Goal: Task Accomplishment & Management: Complete application form

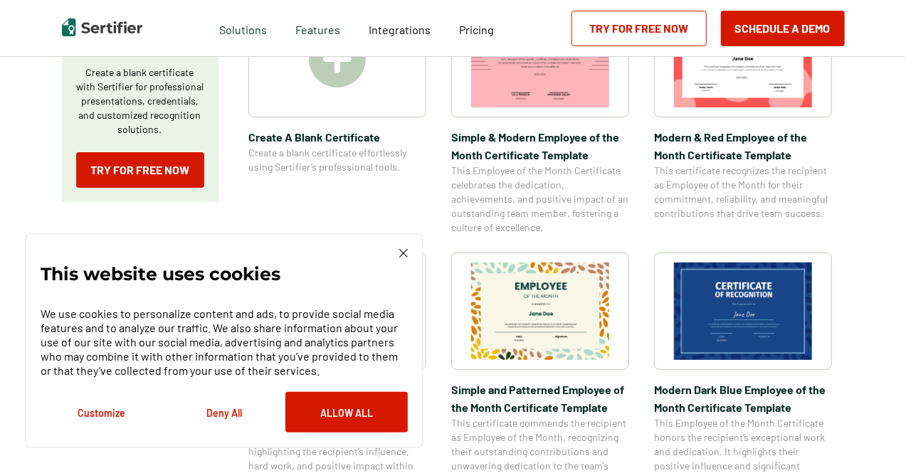
scroll to position [374, 0]
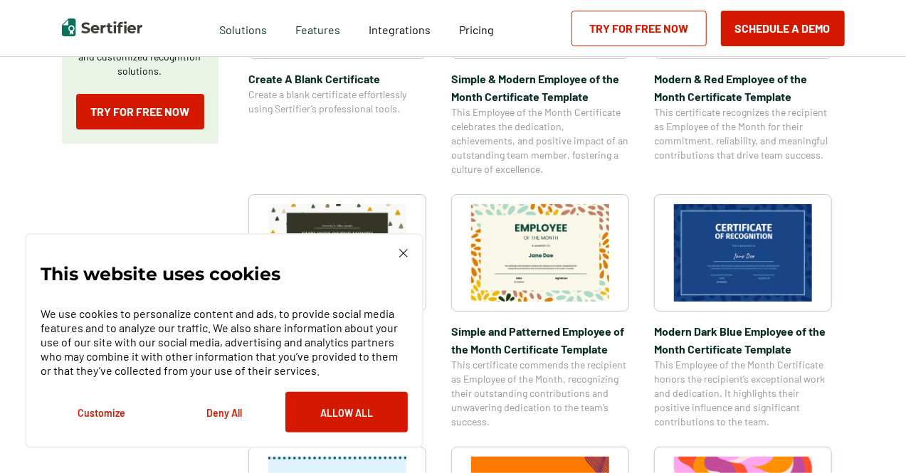
click at [405, 247] on div "This website uses cookies We use cookies to personalize content and ads, to pro…" at bounding box center [224, 340] width 398 height 215
click at [401, 251] on img at bounding box center [403, 253] width 9 height 9
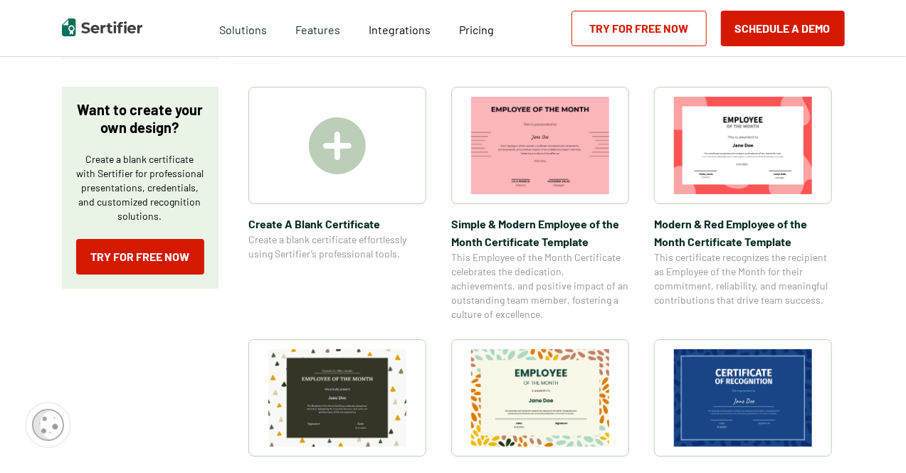
scroll to position [0, 0]
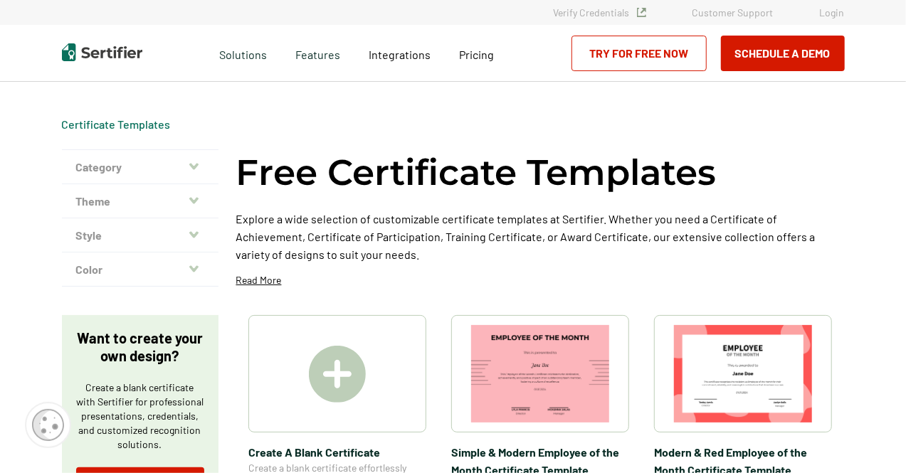
click at [192, 264] on icon "button" at bounding box center [193, 268] width 9 height 11
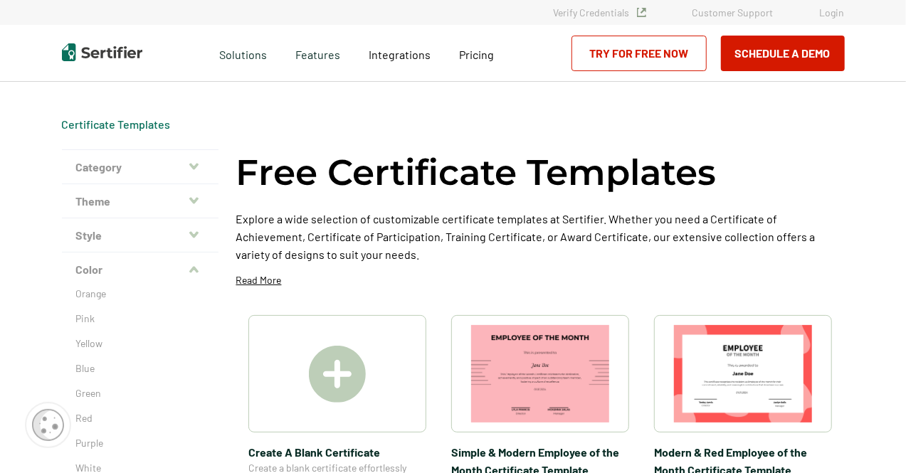
click at [192, 265] on icon "button" at bounding box center [193, 270] width 9 height 11
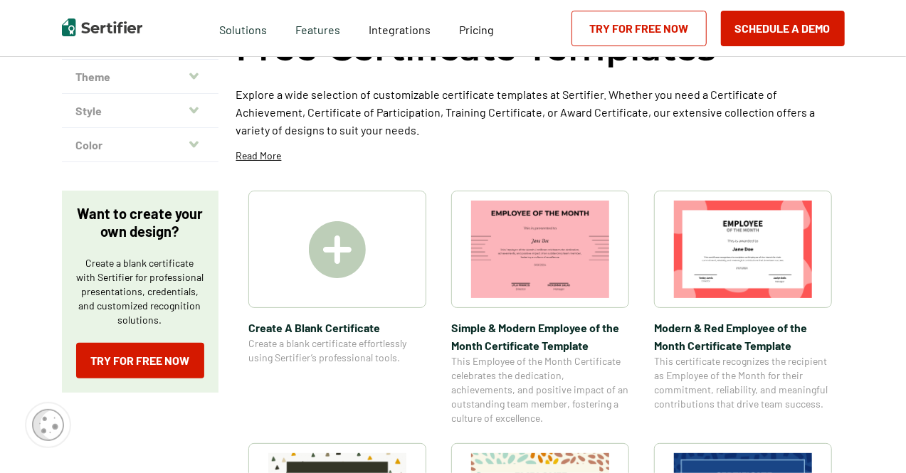
scroll to position [127, 0]
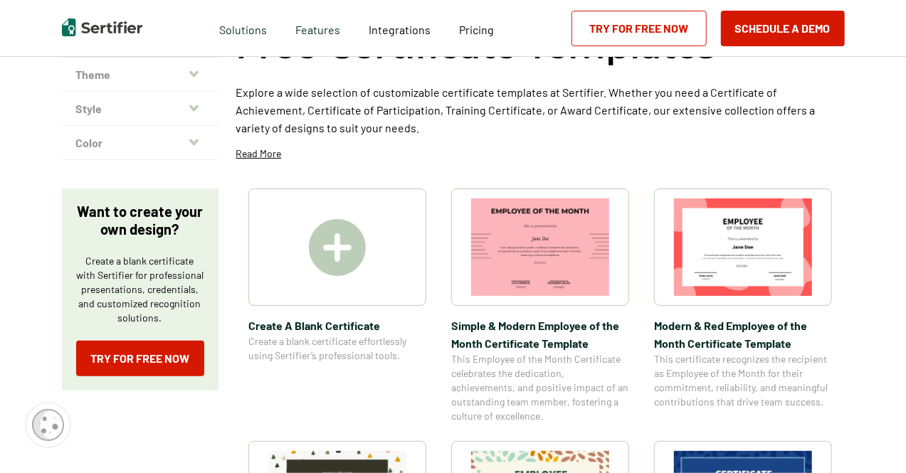
click at [362, 248] on img at bounding box center [337, 247] width 57 height 57
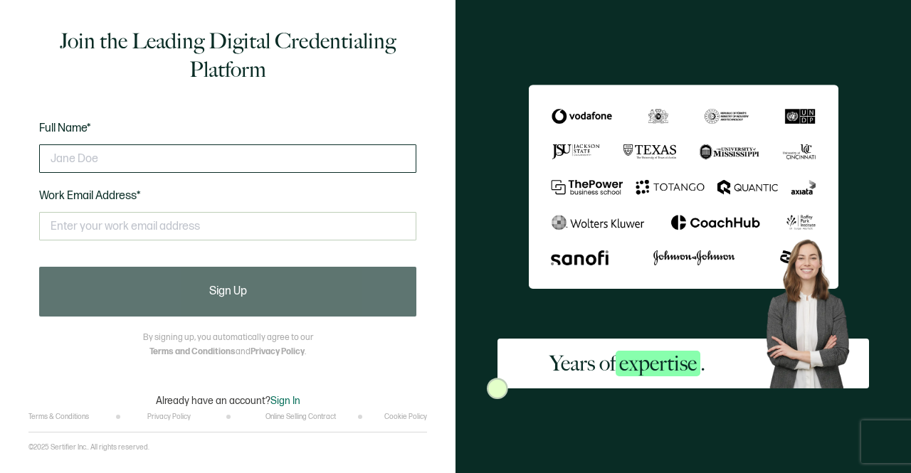
click at [286, 156] on input "text" at bounding box center [227, 158] width 377 height 28
